Goal: Information Seeking & Learning: Learn about a topic

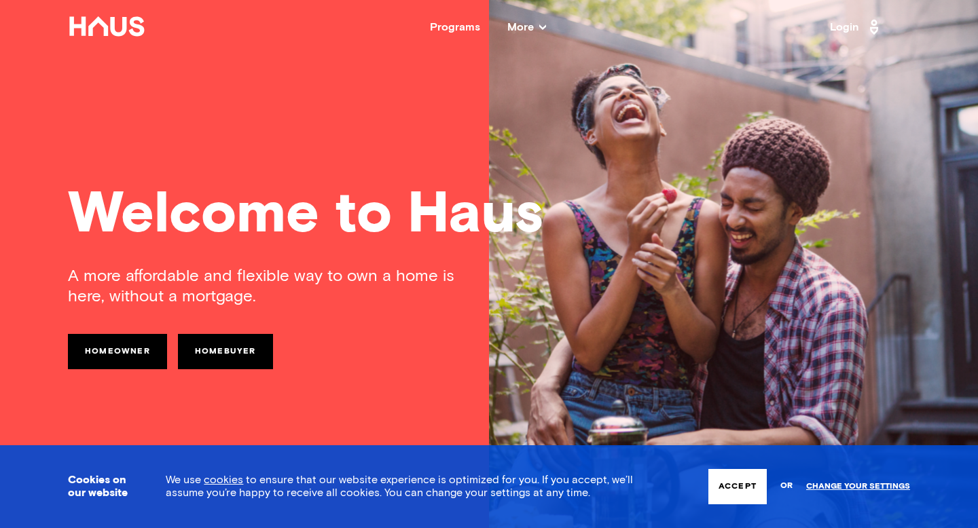
click at [420, 24] on div "Programs More Resources Testimonials FAQ About Us" at bounding box center [488, 27] width 684 height 11
click at [443, 26] on div "Programs" at bounding box center [455, 27] width 50 height 11
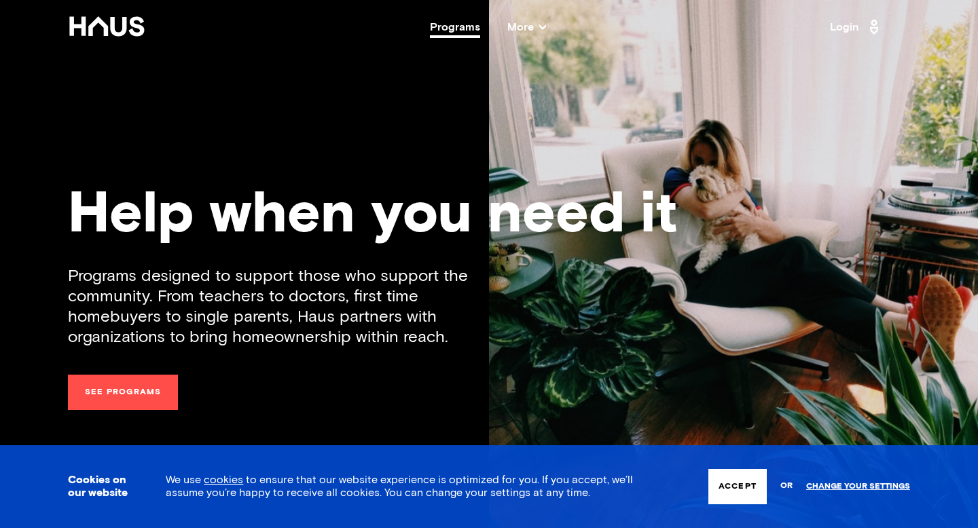
click at [515, 26] on span "More" at bounding box center [526, 27] width 39 height 11
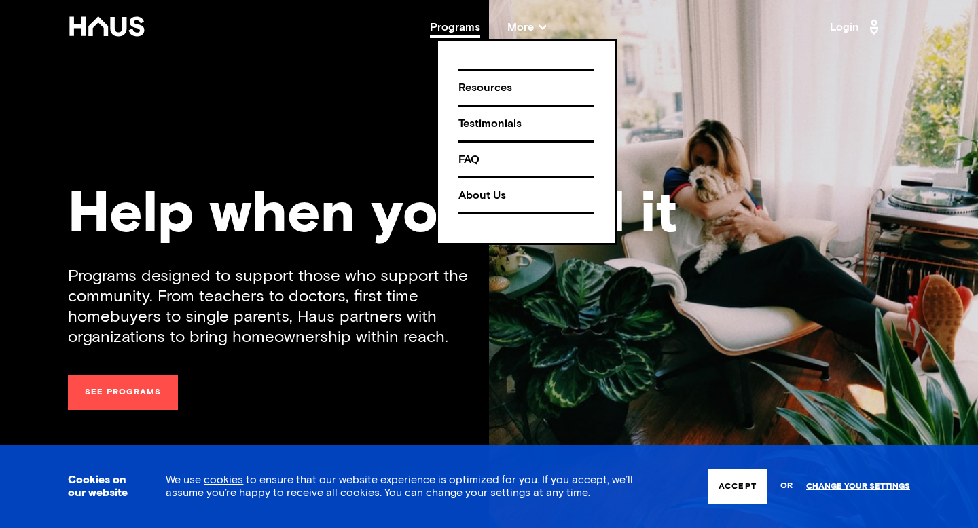
click at [322, 206] on div "Help when you need it" at bounding box center [489, 216] width 842 height 58
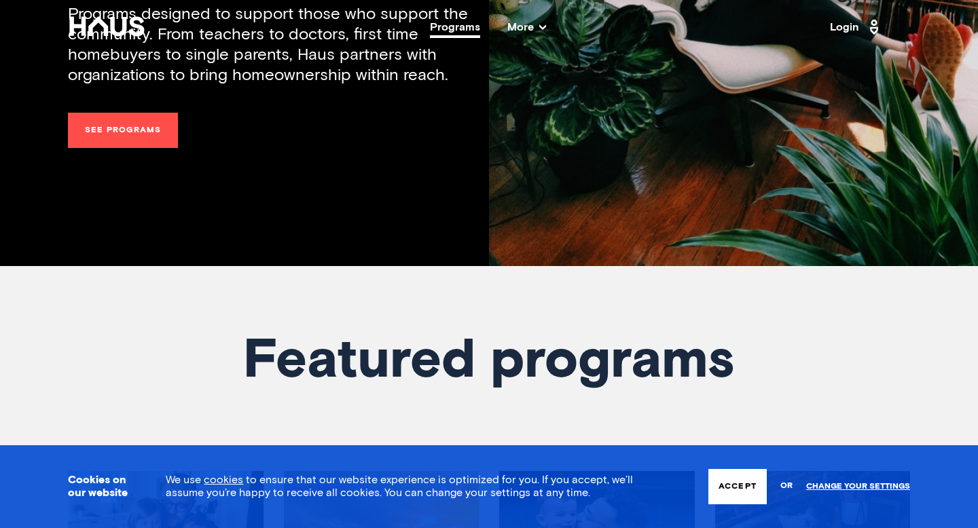
scroll to position [267, 0]
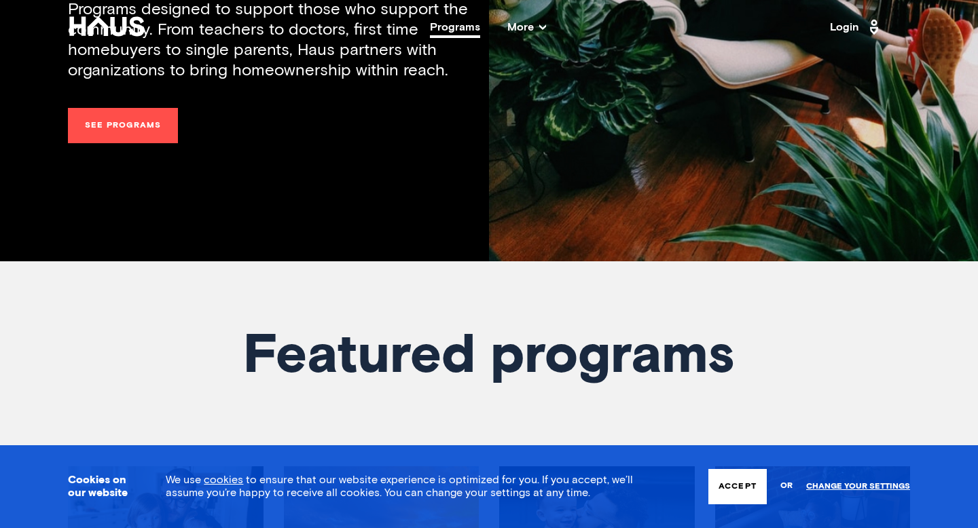
click at [109, 117] on link "See programs" at bounding box center [123, 125] width 110 height 35
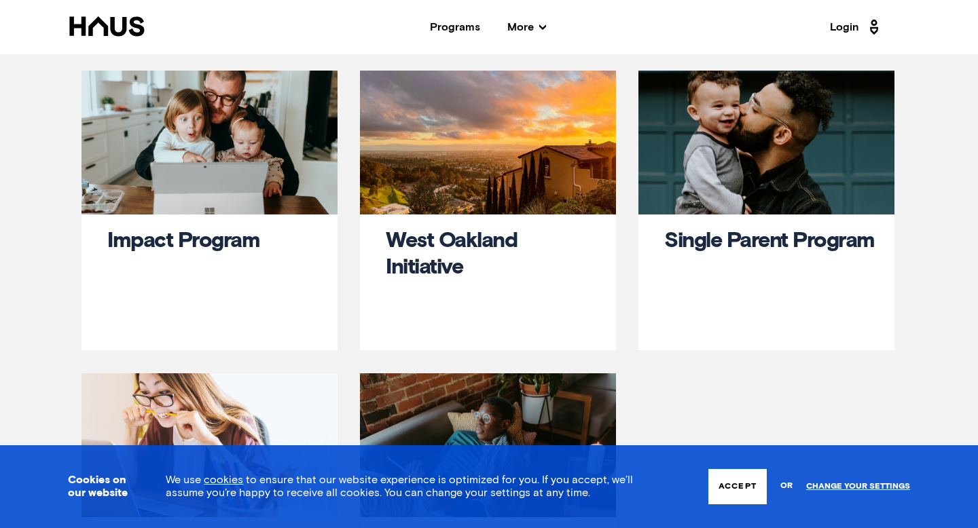
click at [725, 505] on div "Cookies on our website We use cookies to ensure that our website experience is …" at bounding box center [489, 486] width 978 height 83
click at [726, 475] on button "Accept" at bounding box center [737, 486] width 58 height 35
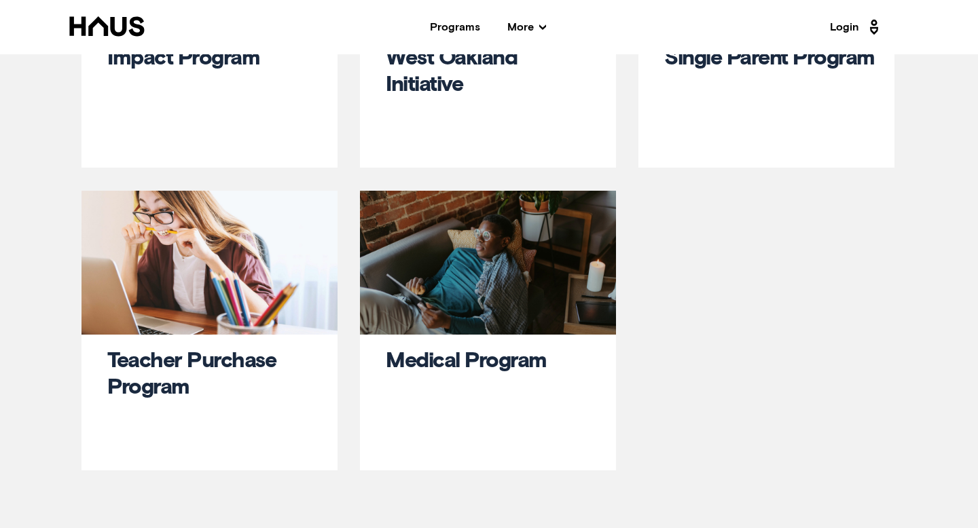
scroll to position [71, 0]
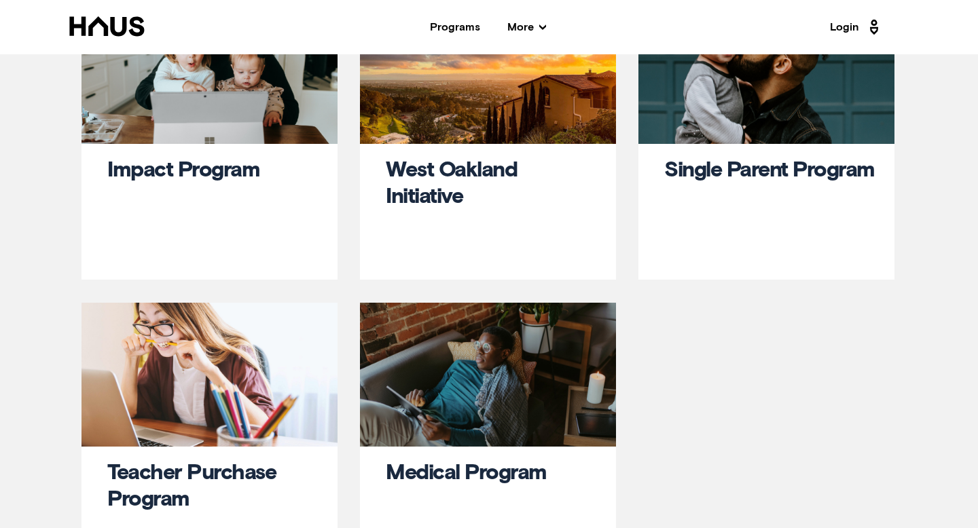
click at [200, 205] on div "Impact Program" at bounding box center [212, 210] width 211 height 105
click at [200, 167] on link "Impact Program" at bounding box center [183, 171] width 152 height 22
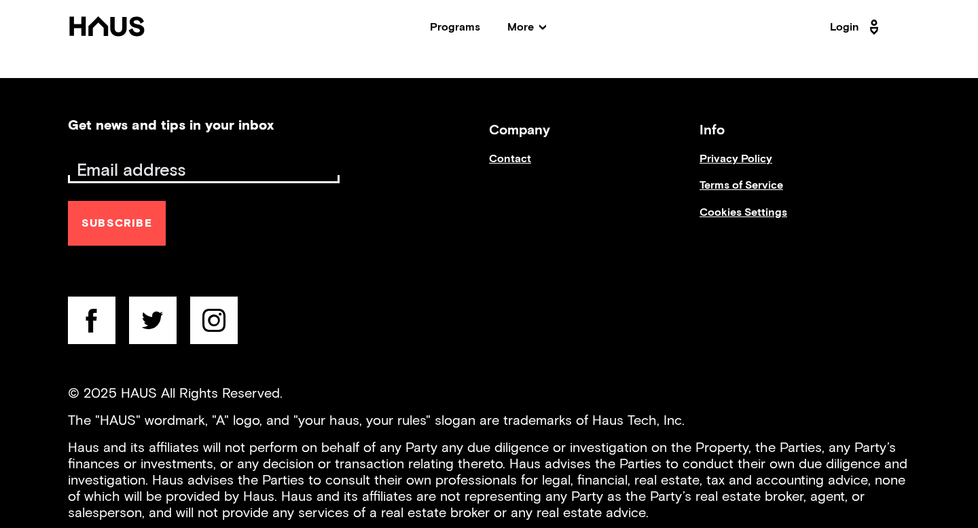
scroll to position [2056, 0]
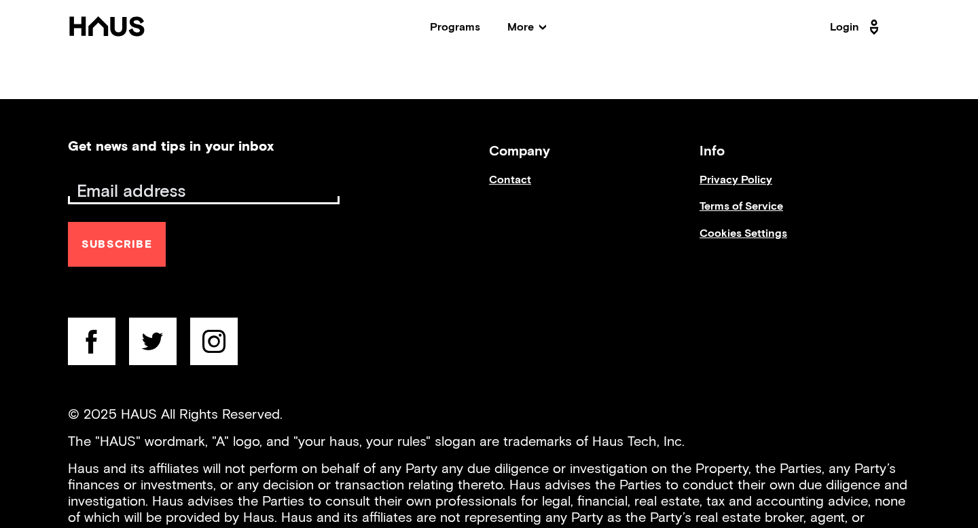
click at [535, 25] on span "More" at bounding box center [526, 27] width 39 height 11
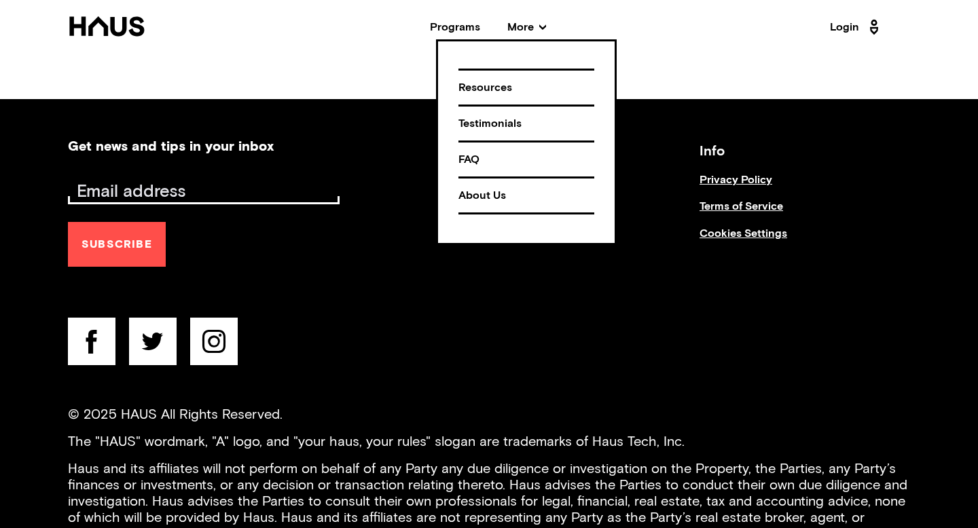
click at [125, 30] on icon at bounding box center [106, 26] width 75 height 20
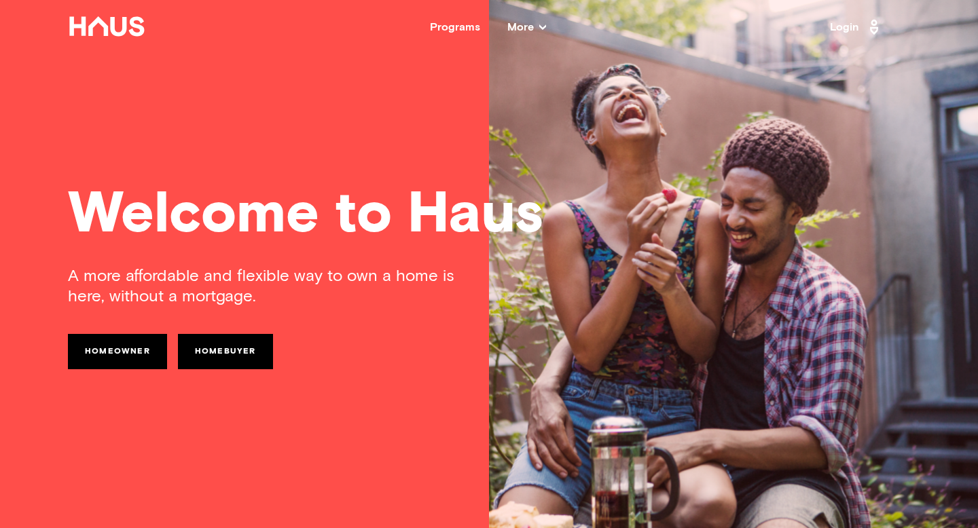
click at [120, 354] on link "Homeowner" at bounding box center [117, 351] width 99 height 35
